Goal: Task Accomplishment & Management: Use online tool/utility

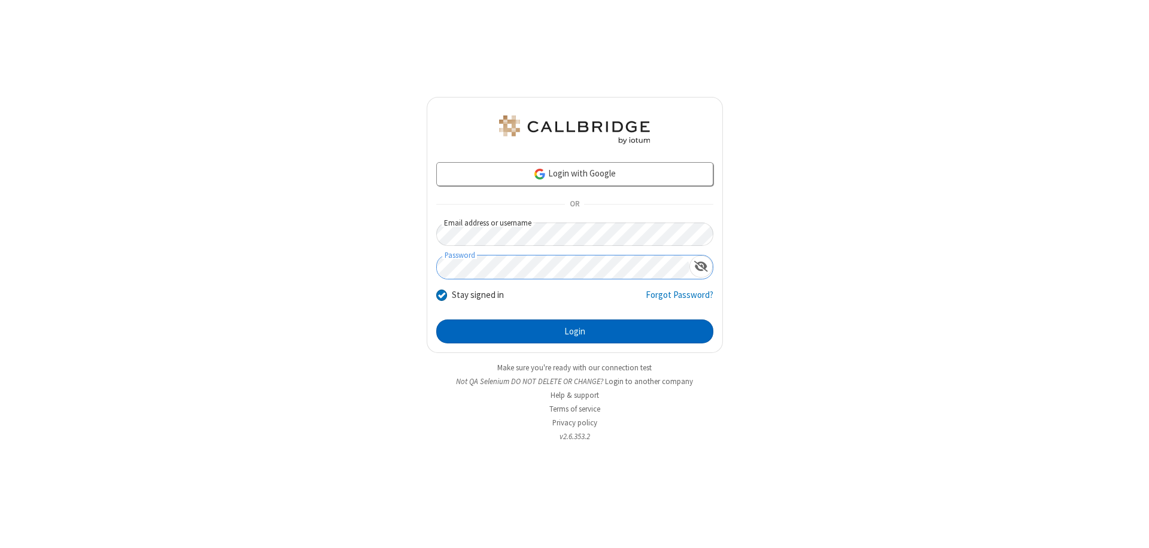
click at [574, 332] on button "Login" at bounding box center [574, 332] width 277 height 24
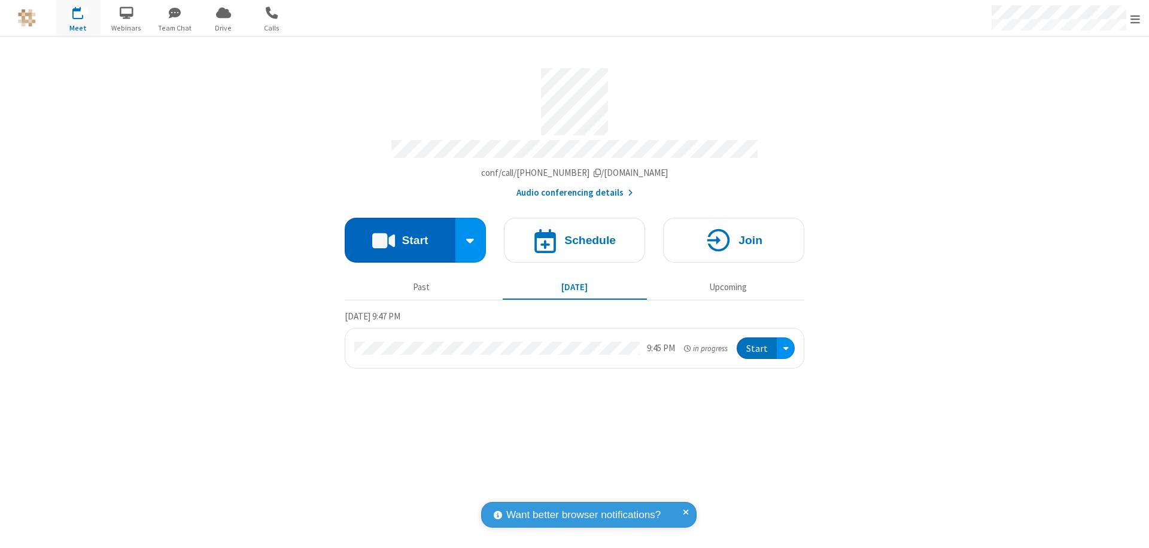
click at [400, 235] on button "Start" at bounding box center [400, 240] width 111 height 45
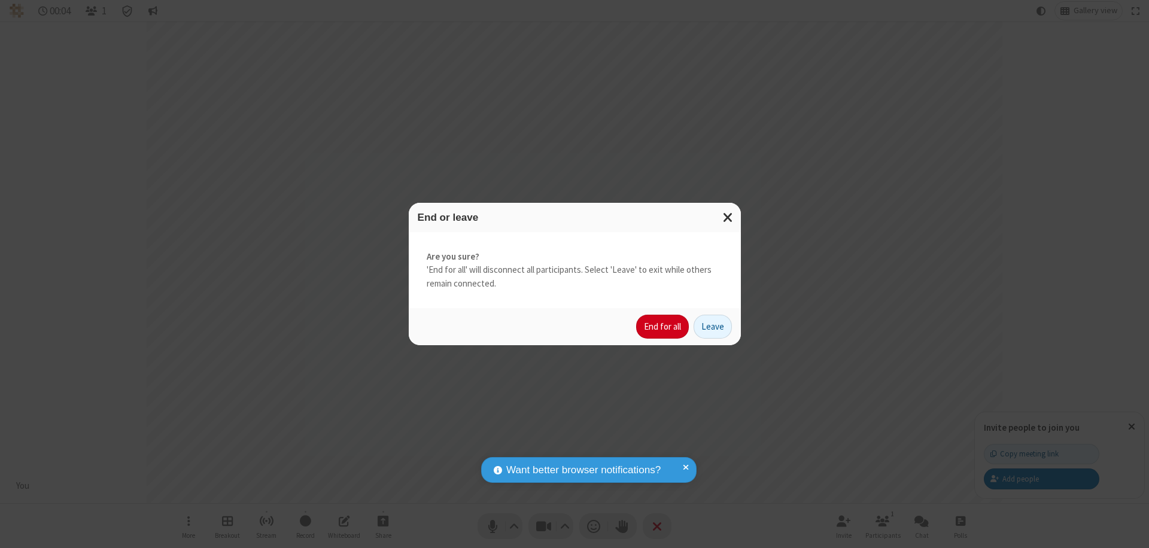
click at [663, 327] on button "End for all" at bounding box center [662, 327] width 53 height 24
